Goal: Task Accomplishment & Management: Manage account settings

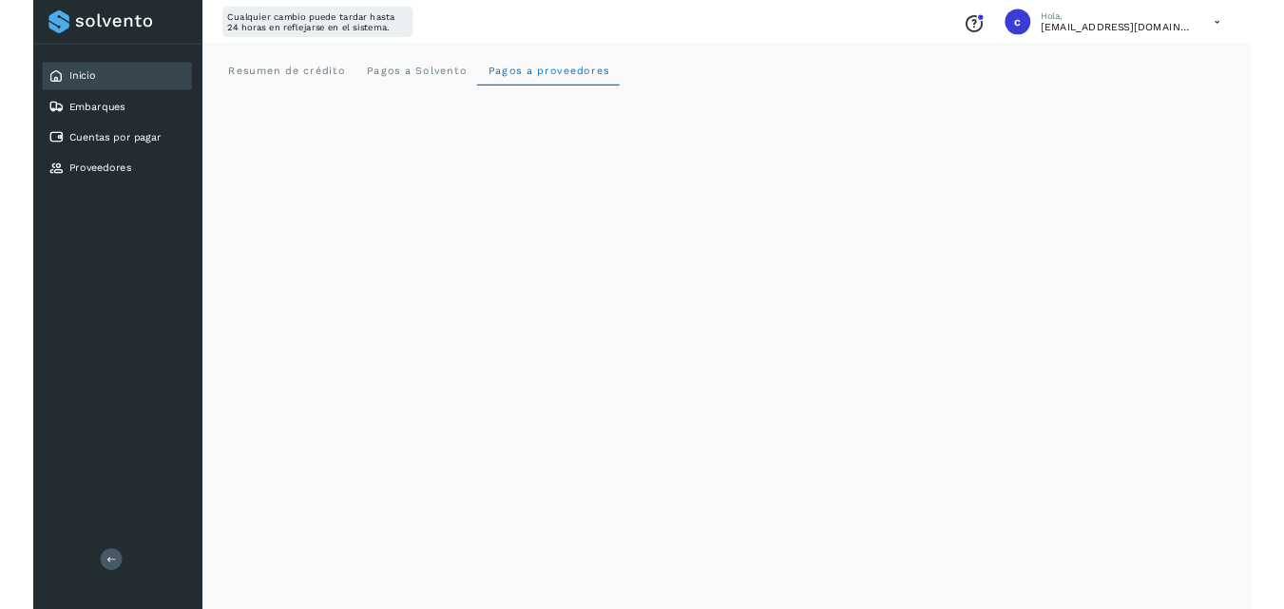
scroll to position [855, 0]
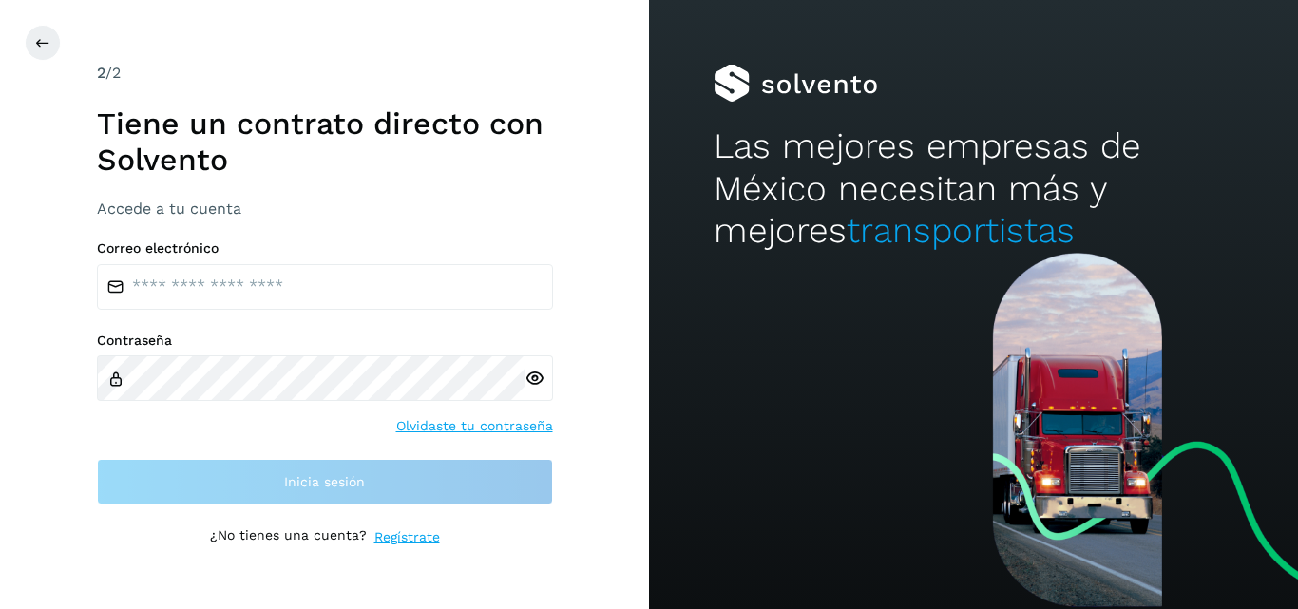
drag, startPoint x: 368, startPoint y: 311, endPoint x: 368, endPoint y: 293, distance: 18.1
click at [368, 293] on div "Correo electrónico Contraseña Olvidaste tu contraseña Inicia sesión" at bounding box center [325, 372] width 456 height 265
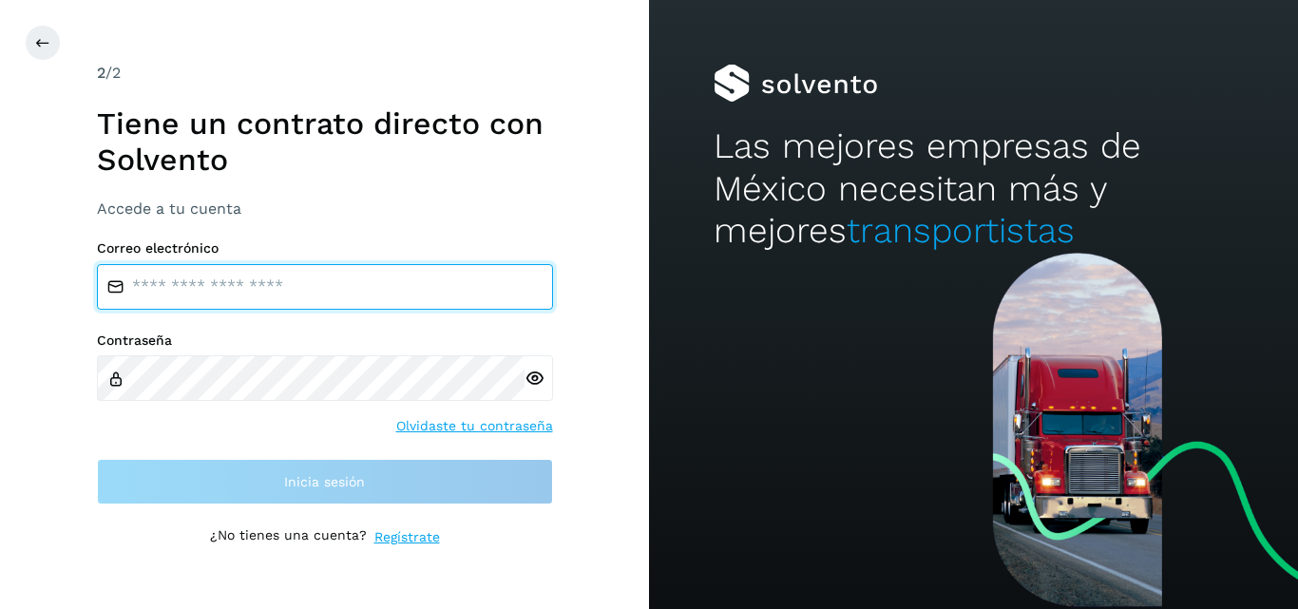
click at [368, 293] on input "email" at bounding box center [325, 287] width 456 height 46
type input "**********"
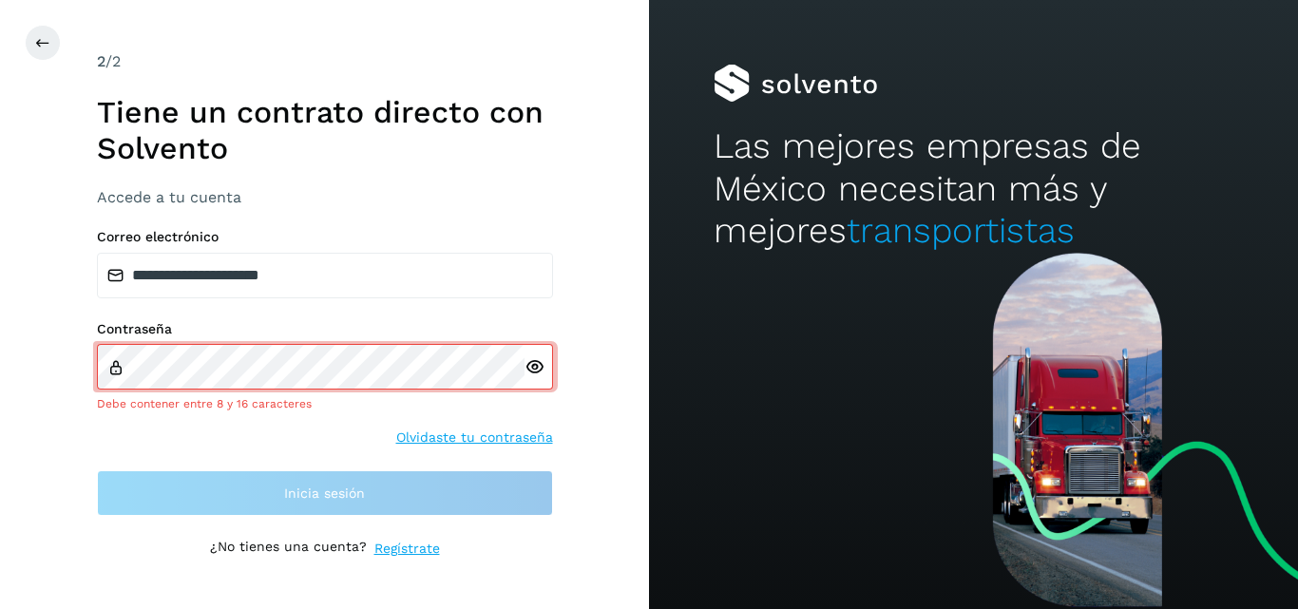
click at [537, 379] on div at bounding box center [538, 367] width 29 height 46
click at [534, 364] on icon at bounding box center [534, 367] width 20 height 20
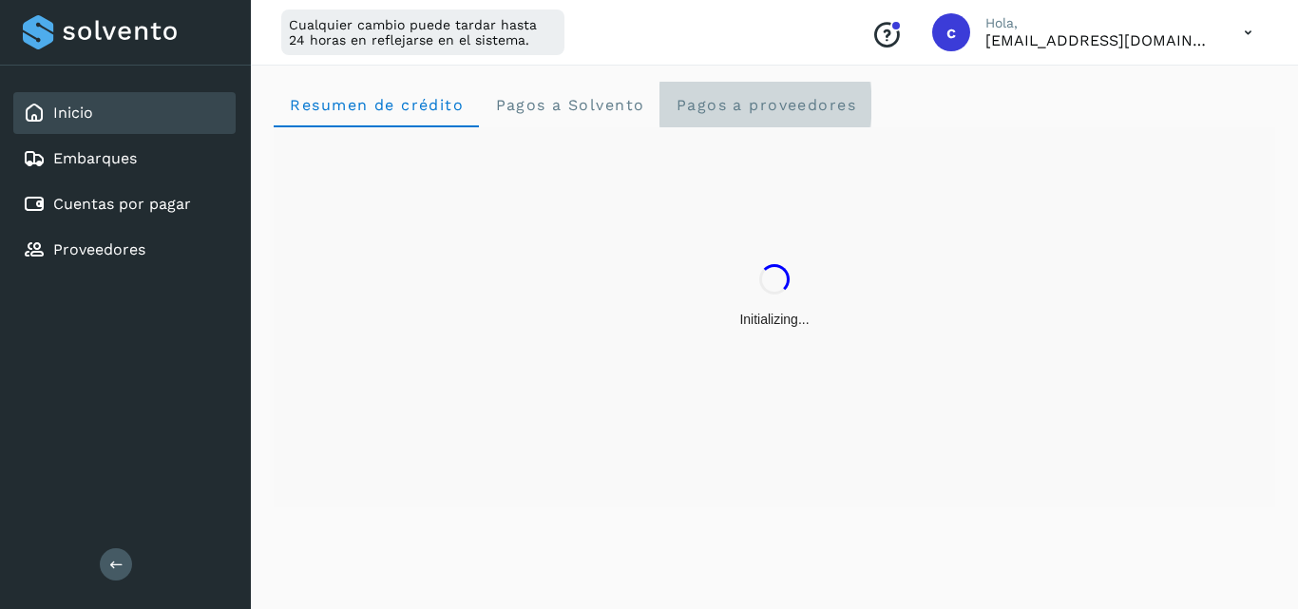
click at [711, 105] on span "Pagos a proveedores" at bounding box center [765, 105] width 181 height 18
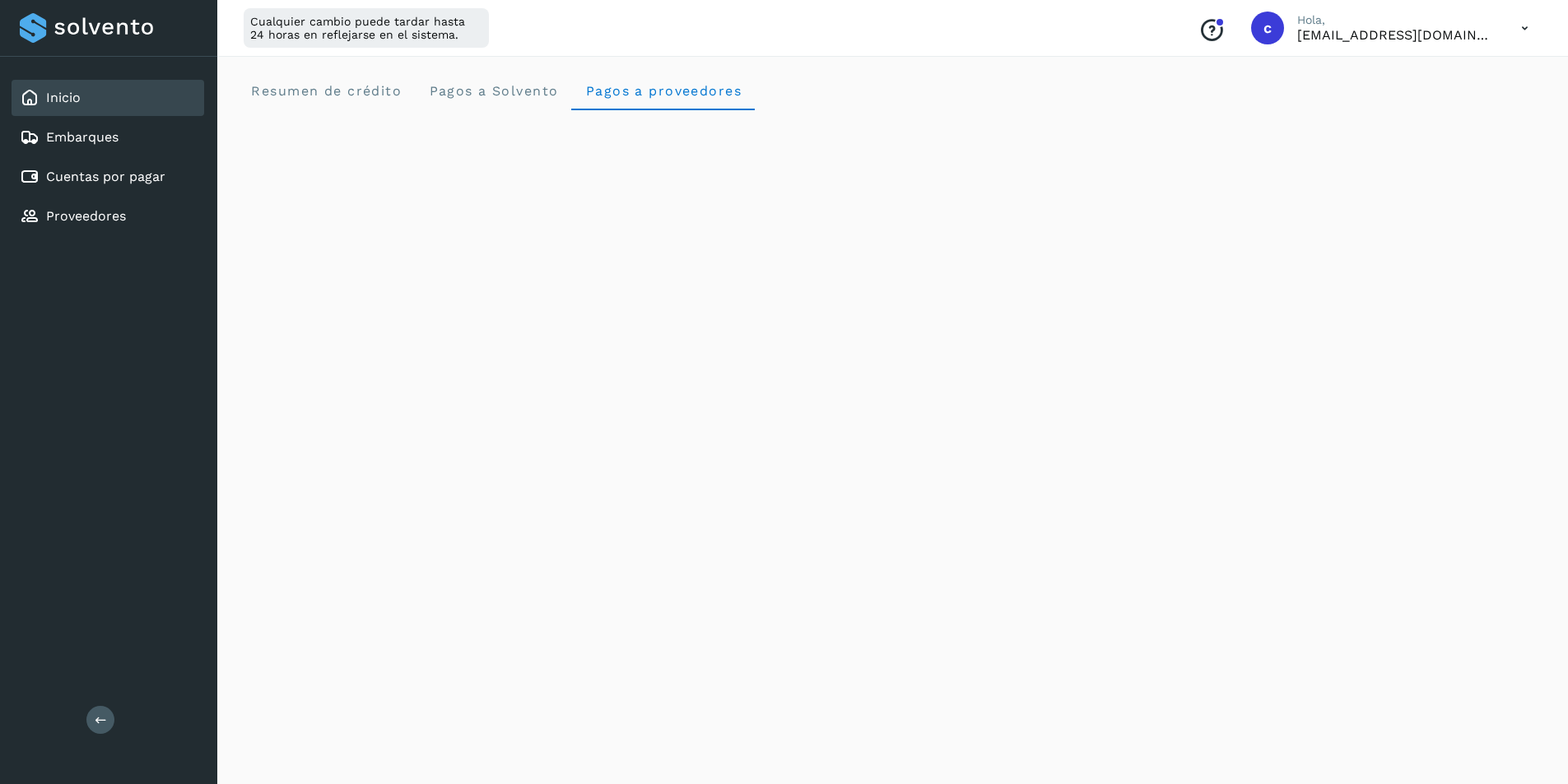
click at [157, 96] on div "Inicio" at bounding box center [107, 98] width 192 height 36
click at [338, 88] on span "Resumen de crédito" at bounding box center [326, 91] width 152 height 16
click at [671, 86] on span "Pagos a proveedores" at bounding box center [663, 91] width 157 height 16
